Goal: Task Accomplishment & Management: Manage account settings

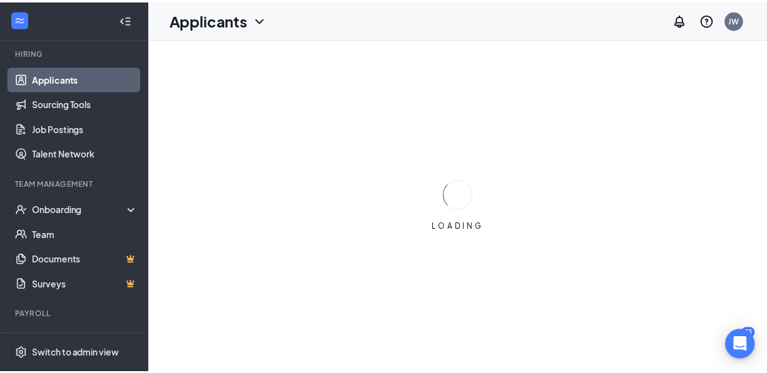
scroll to position [129, 0]
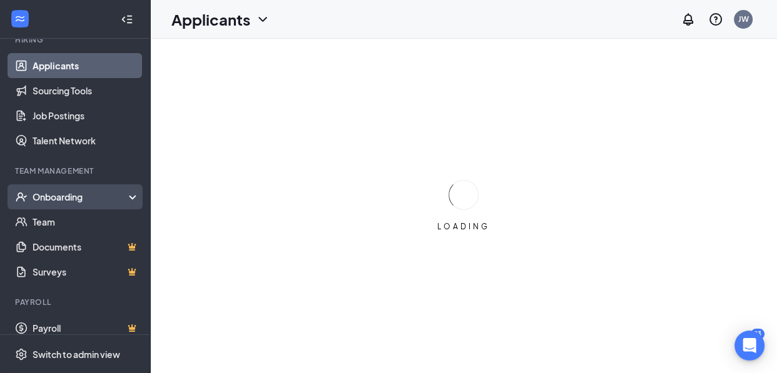
click at [126, 193] on div "Onboarding" at bounding box center [75, 196] width 150 height 25
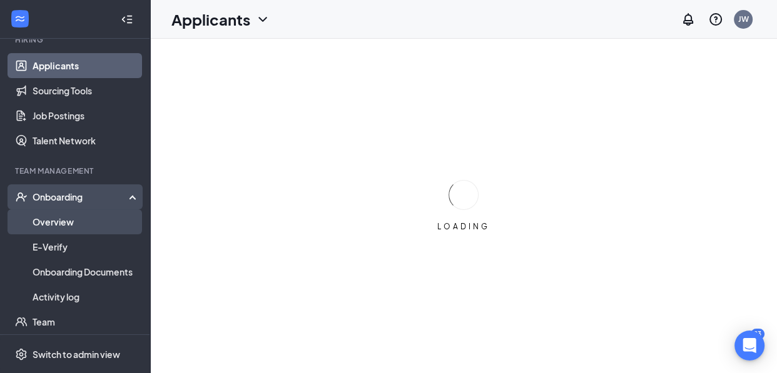
click at [66, 218] on link "Overview" at bounding box center [86, 221] width 107 height 25
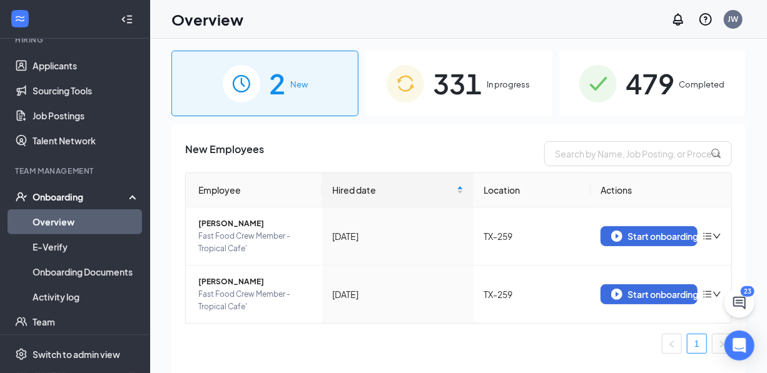
scroll to position [3, 0]
click at [488, 89] on span "In progress" at bounding box center [508, 85] width 43 height 13
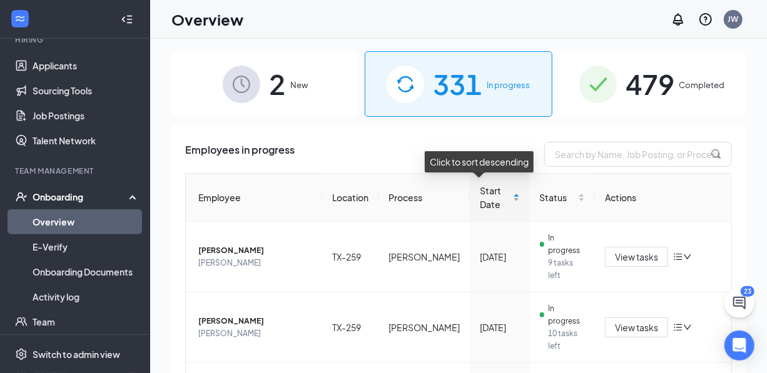
click at [503, 188] on div "Start Date" at bounding box center [500, 198] width 40 height 28
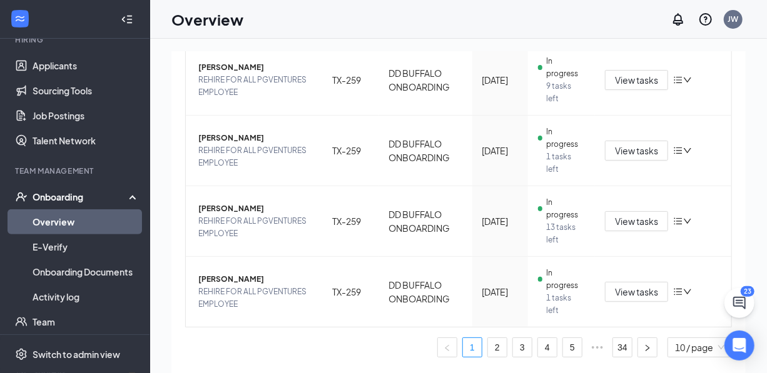
scroll to position [663, 0]
click at [488, 346] on link "2" at bounding box center [497, 347] width 19 height 19
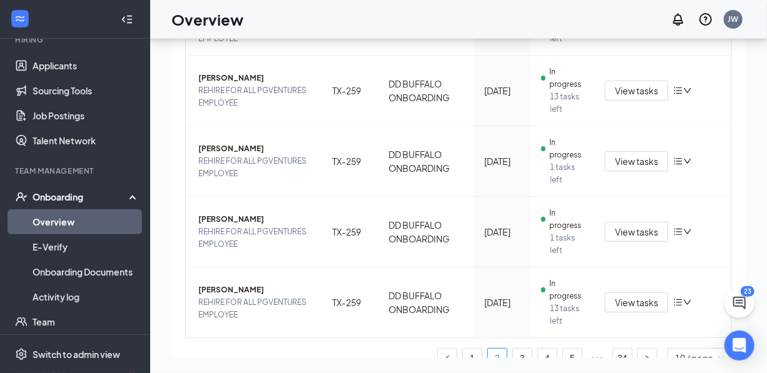
scroll to position [600, 0]
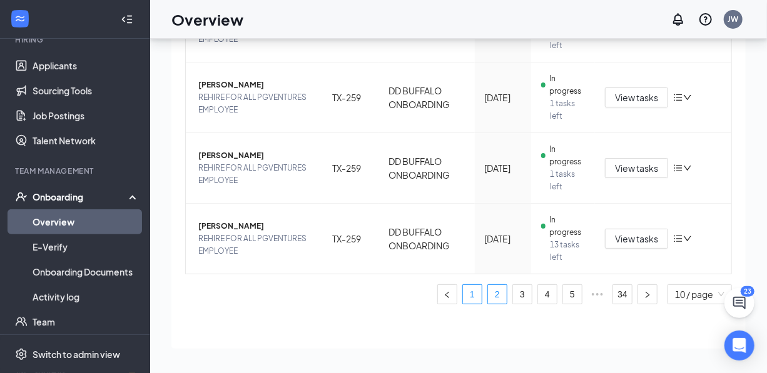
click at [463, 295] on link "1" at bounding box center [472, 294] width 19 height 19
